Goal: Information Seeking & Learning: Find specific fact

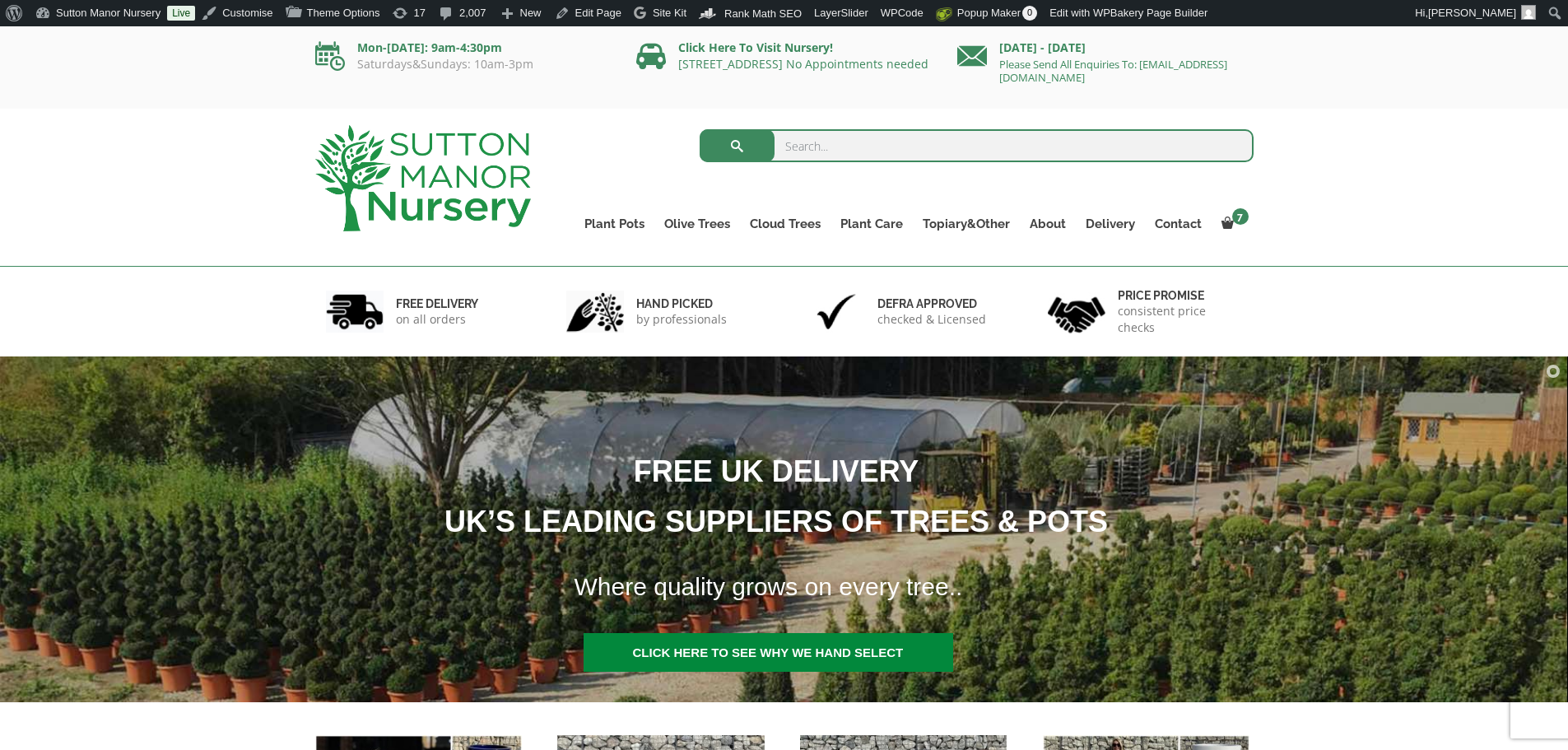
click at [1045, 160] on input "search" at bounding box center [977, 146] width 554 height 33
type input "illex"
click at [700, 129] on button "submit" at bounding box center [737, 146] width 75 height 33
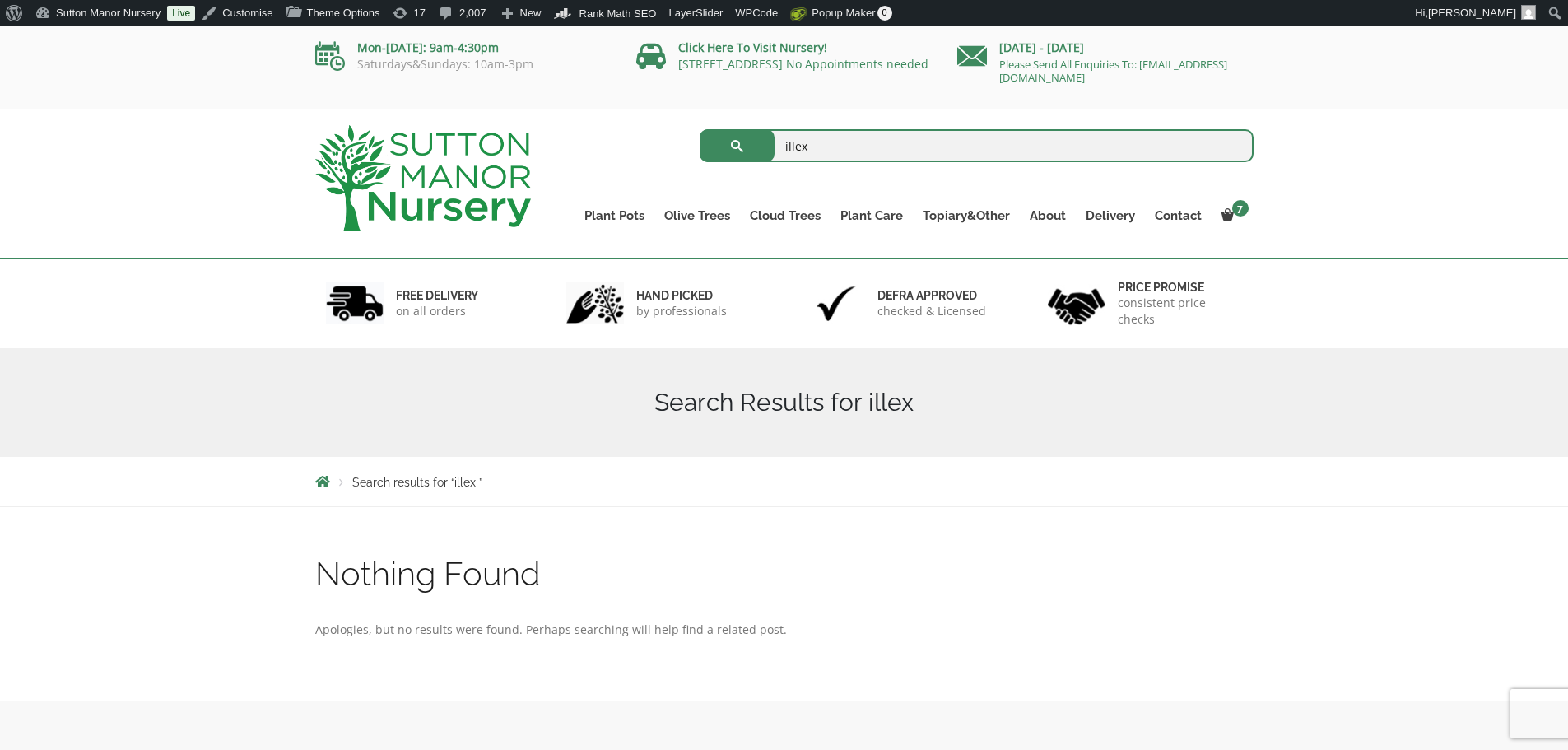
click at [950, 151] on input "illex" at bounding box center [977, 146] width 554 height 33
type input "ilex"
click at [700, 129] on button "submit" at bounding box center [737, 146] width 75 height 33
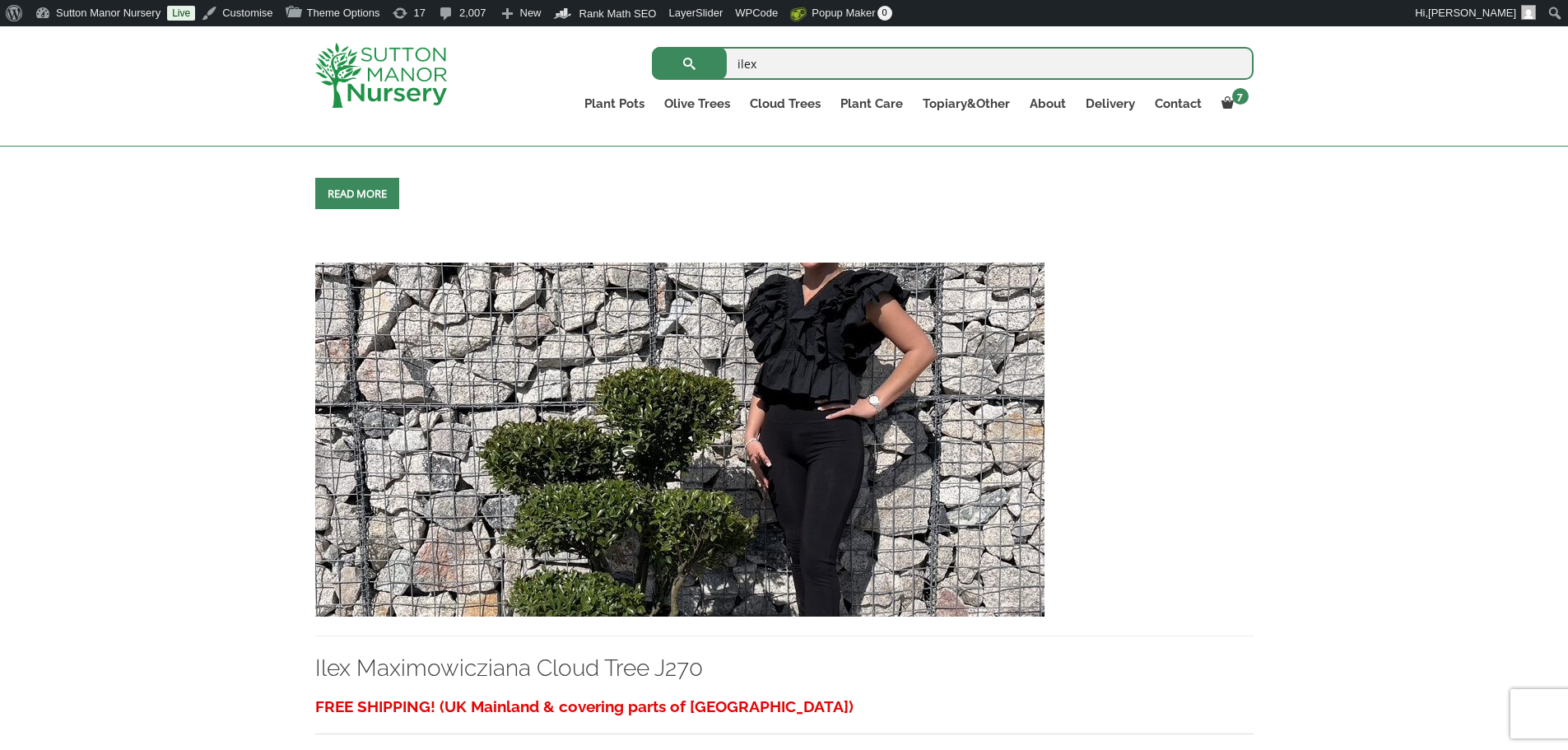
scroll to position [1647, 0]
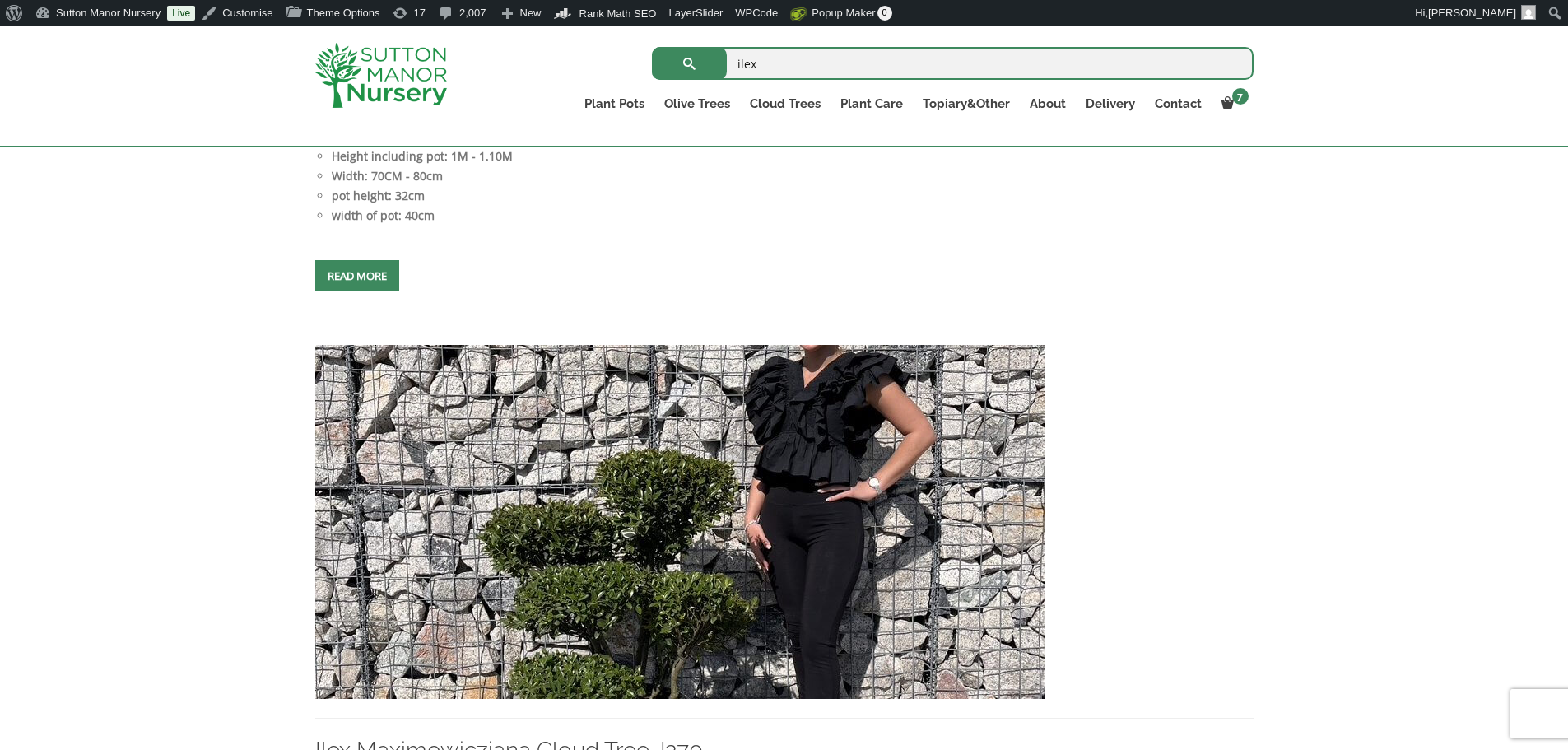
click at [761, 61] on input "ilex" at bounding box center [952, 63] width 602 height 33
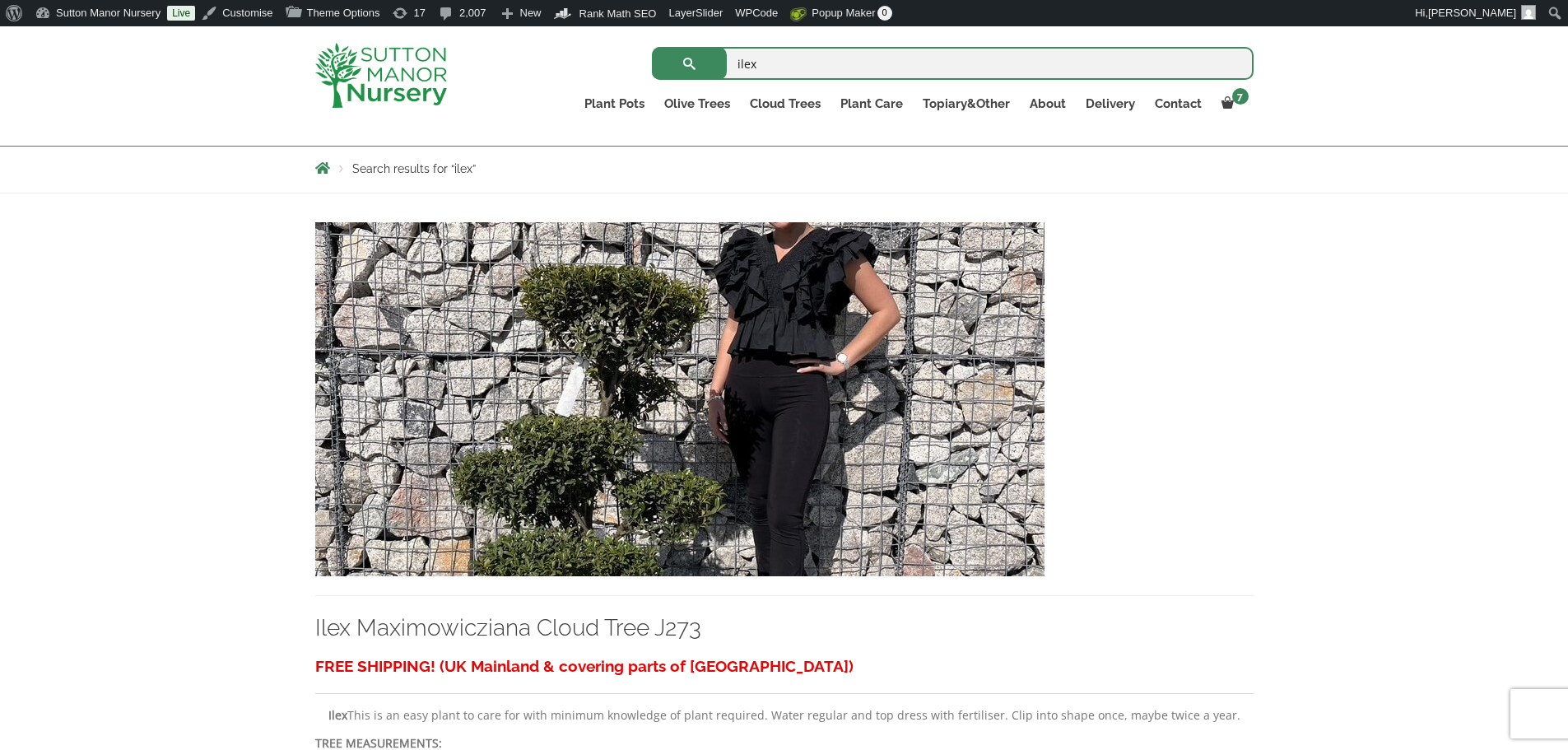
scroll to position [329, 0]
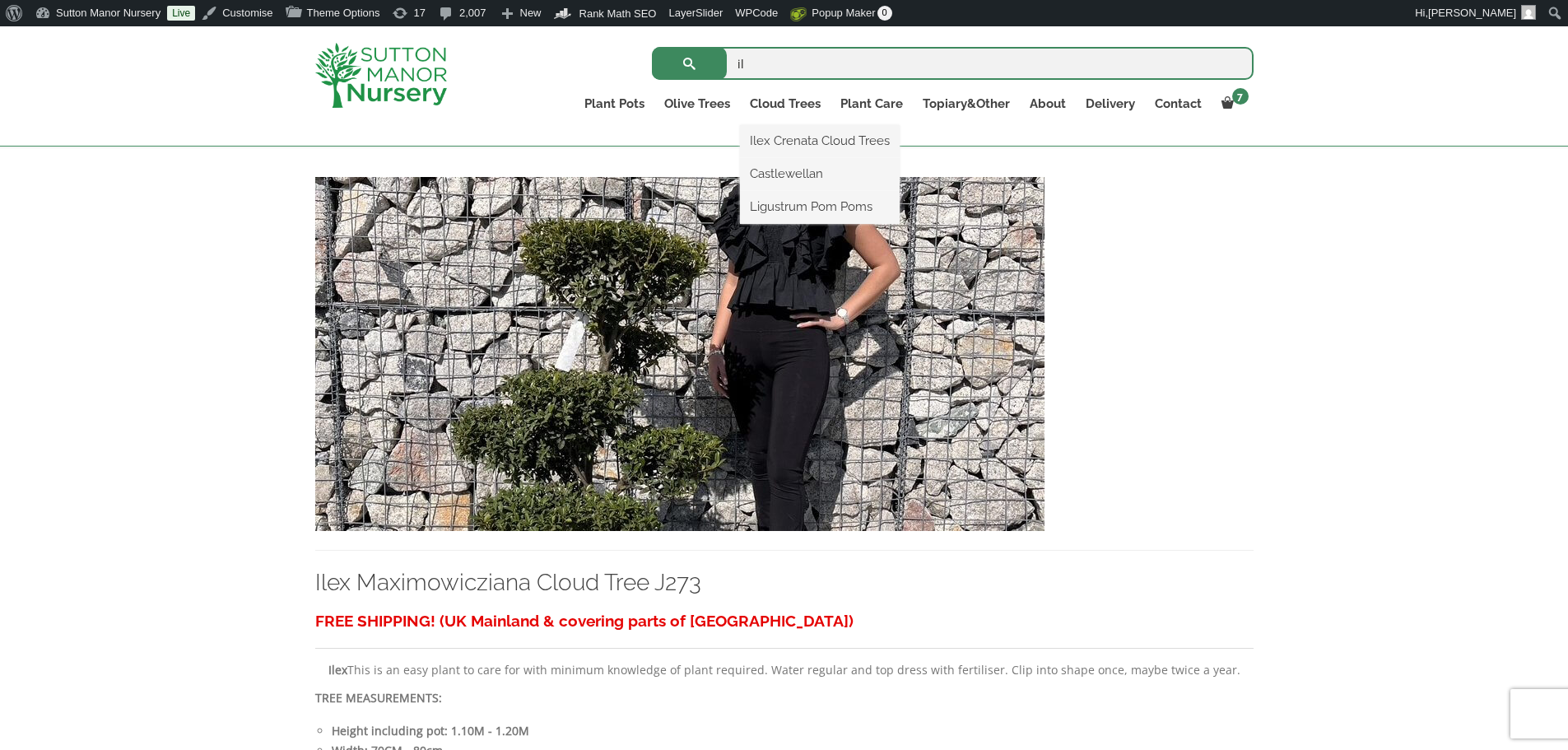
type input "i"
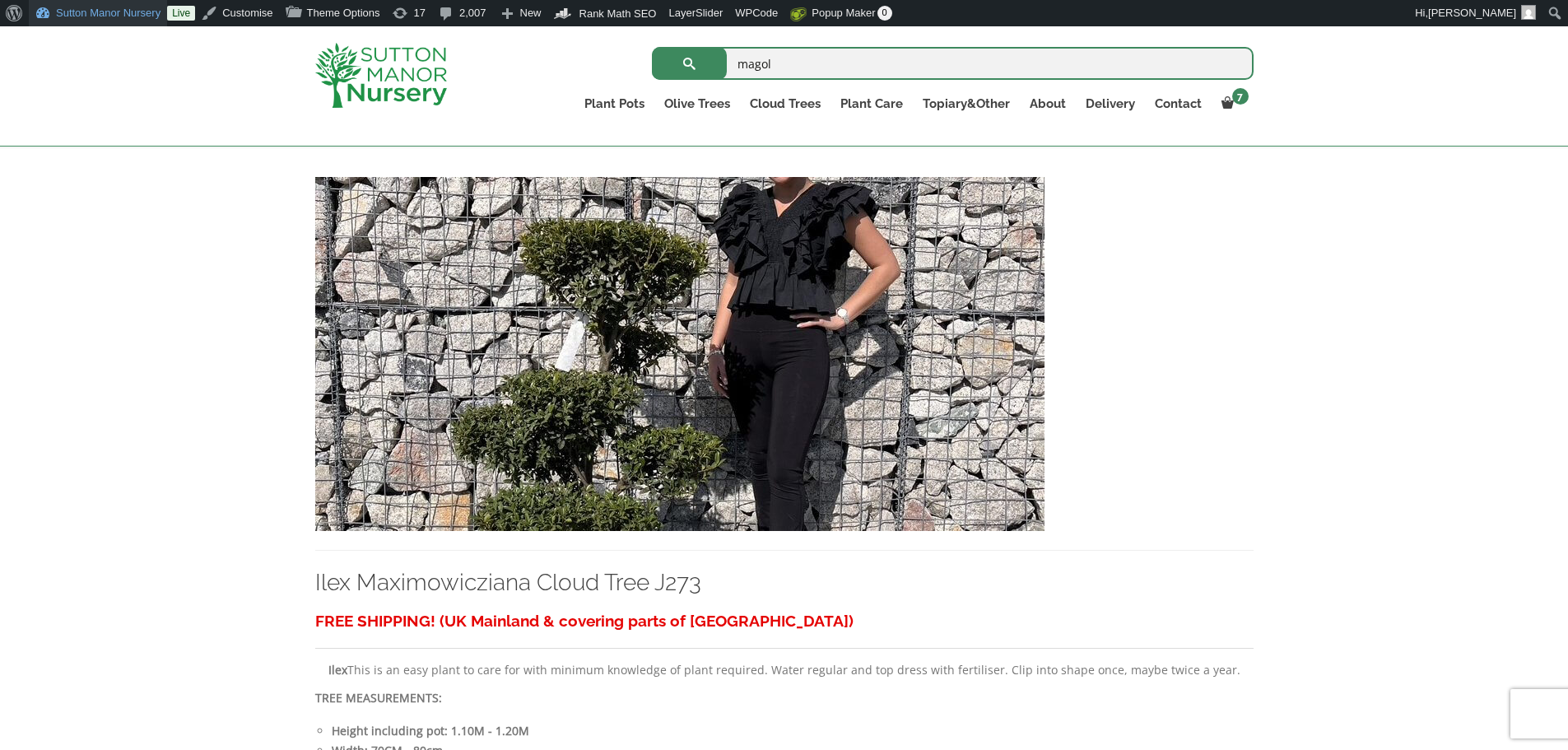
type input "magol"
